Goal: Task Accomplishment & Management: Manage account settings

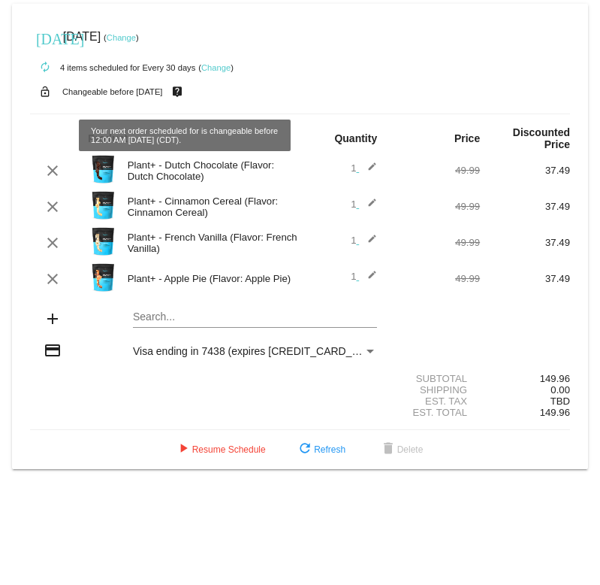
click at [136, 39] on link "Change" at bounding box center [121, 37] width 29 height 9
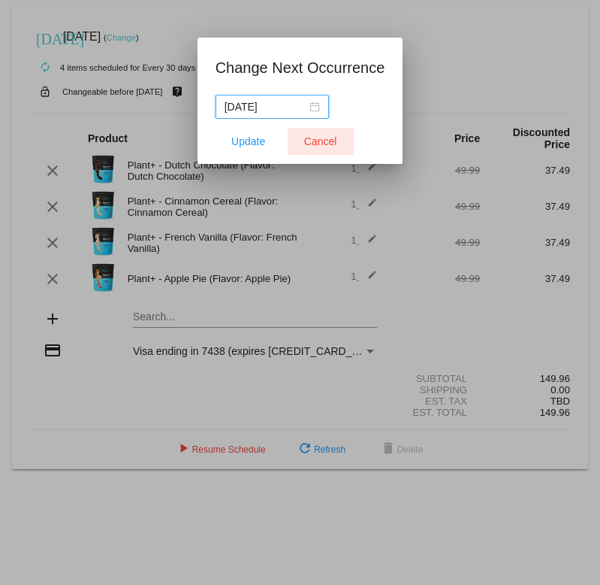
click at [316, 135] on span "Cancel" at bounding box center [320, 141] width 33 height 12
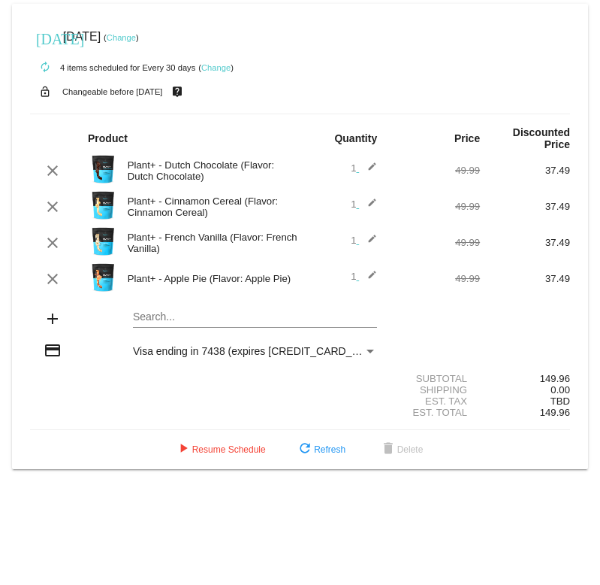
click at [372, 168] on mat-icon "edit" at bounding box center [368, 171] width 18 height 18
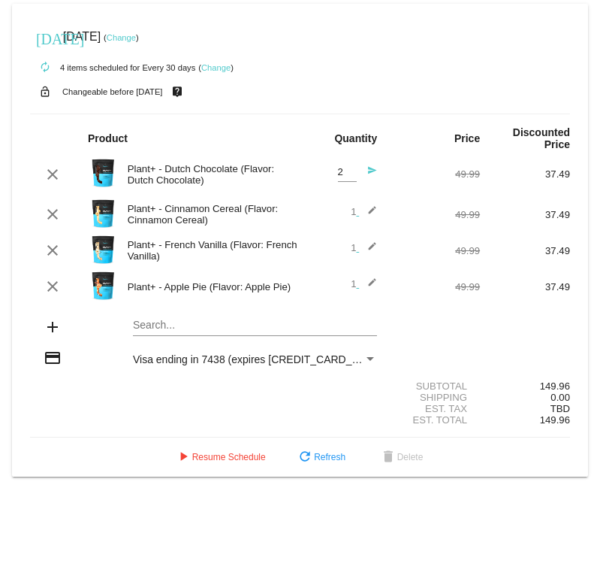
click at [349, 172] on input "2" at bounding box center [347, 172] width 19 height 11
type input "1"
click at [352, 177] on input "1" at bounding box center [347, 172] width 19 height 11
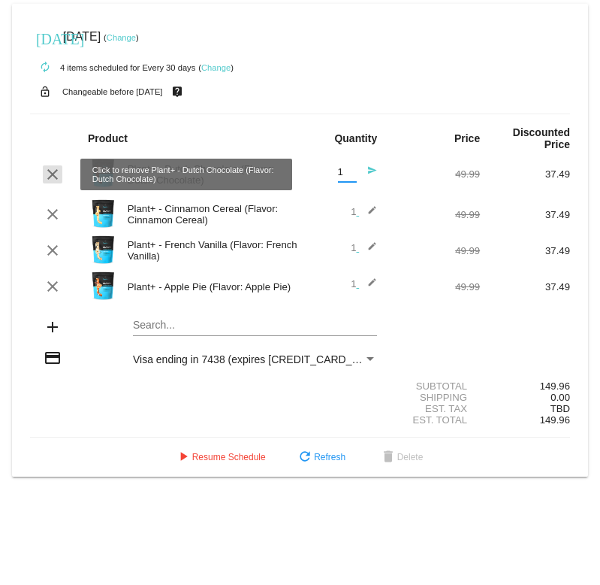
click at [51, 168] on mat-icon "clear" at bounding box center [53, 174] width 18 height 18
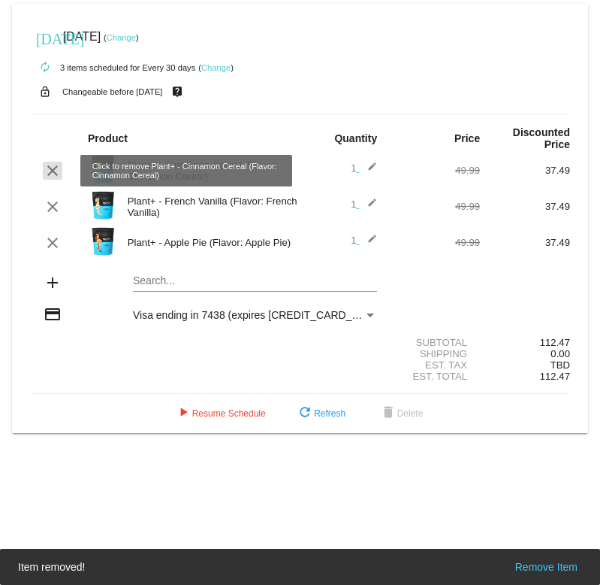
click at [53, 173] on mat-icon "clear" at bounding box center [53, 171] width 18 height 18
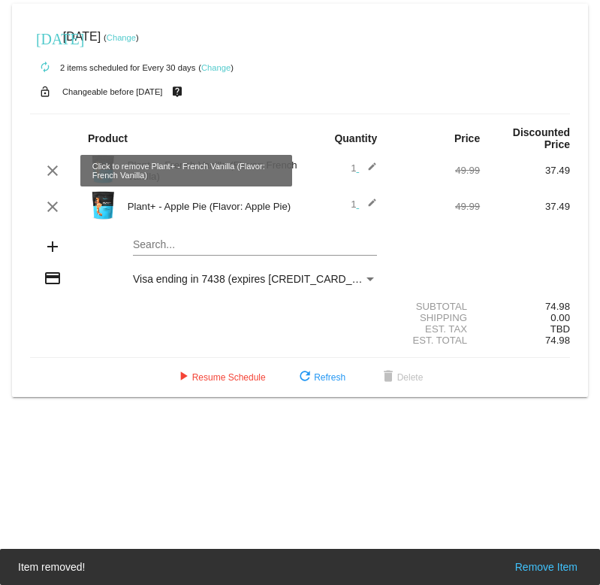
click at [53, 173] on mat-icon "clear" at bounding box center [53, 171] width 18 height 18
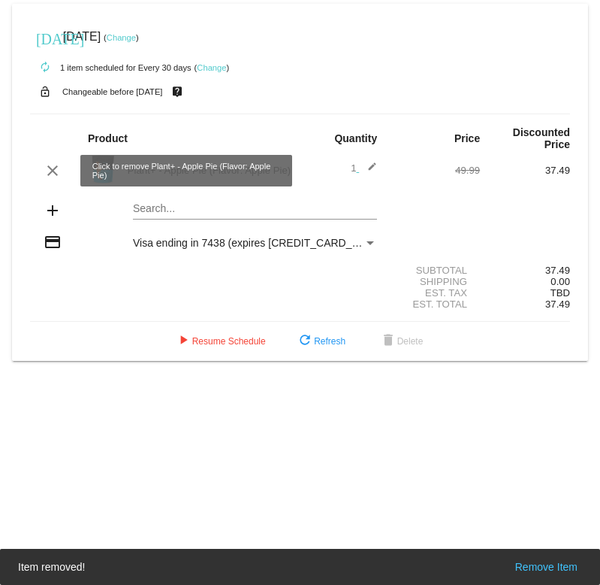
click at [53, 173] on mat-icon "clear" at bounding box center [53, 171] width 18 height 18
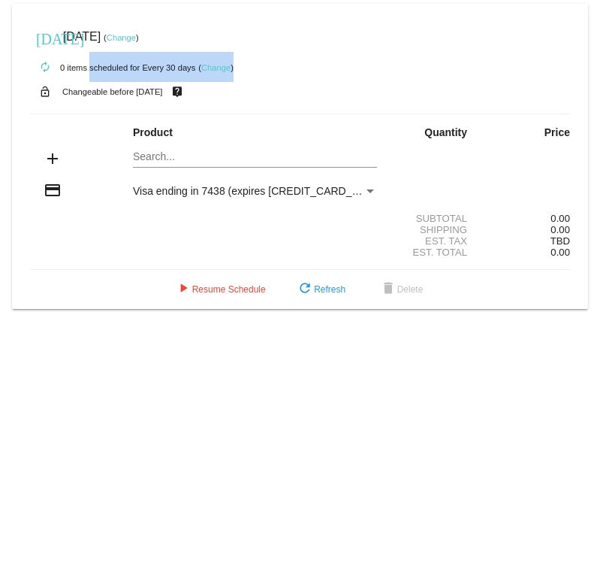
drag, startPoint x: 87, startPoint y: 65, endPoint x: 257, endPoint y: 65, distance: 169.8
click at [259, 65] on div "autorenew 0 items scheduled for Every 30 days ( Change )" at bounding box center [300, 67] width 540 height 30
click at [307, 58] on div "autorenew 0 items scheduled for Every 30 days ( Change )" at bounding box center [300, 67] width 540 height 30
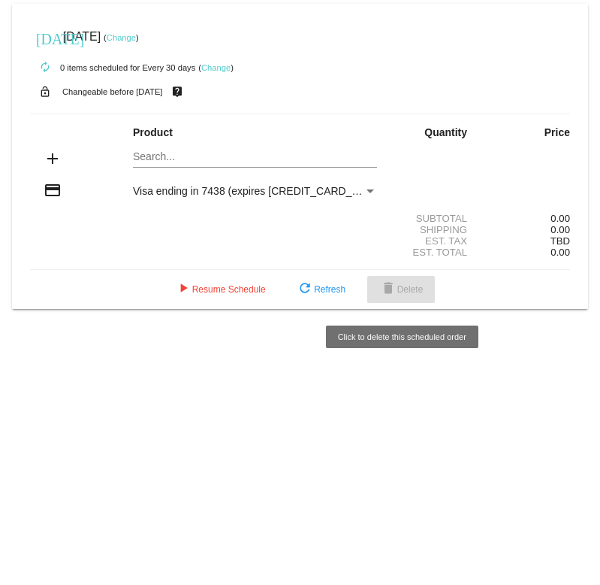
click at [413, 301] on button "delete Delete" at bounding box center [402, 289] width 68 height 27
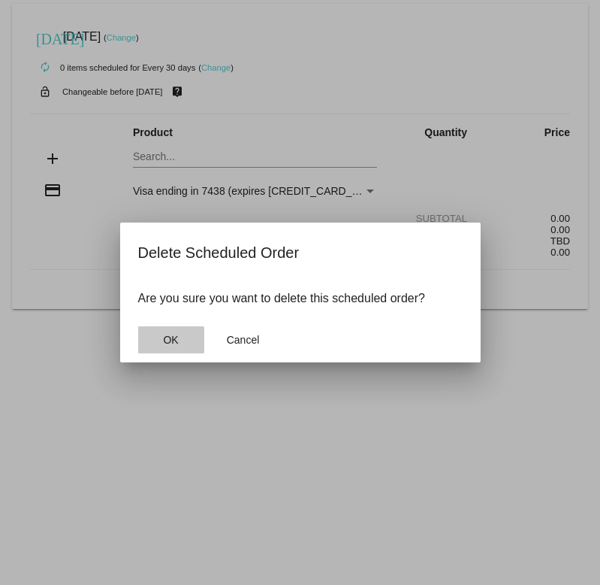
click at [150, 340] on button "OK" at bounding box center [171, 339] width 66 height 27
